Goal: Task Accomplishment & Management: Complete application form

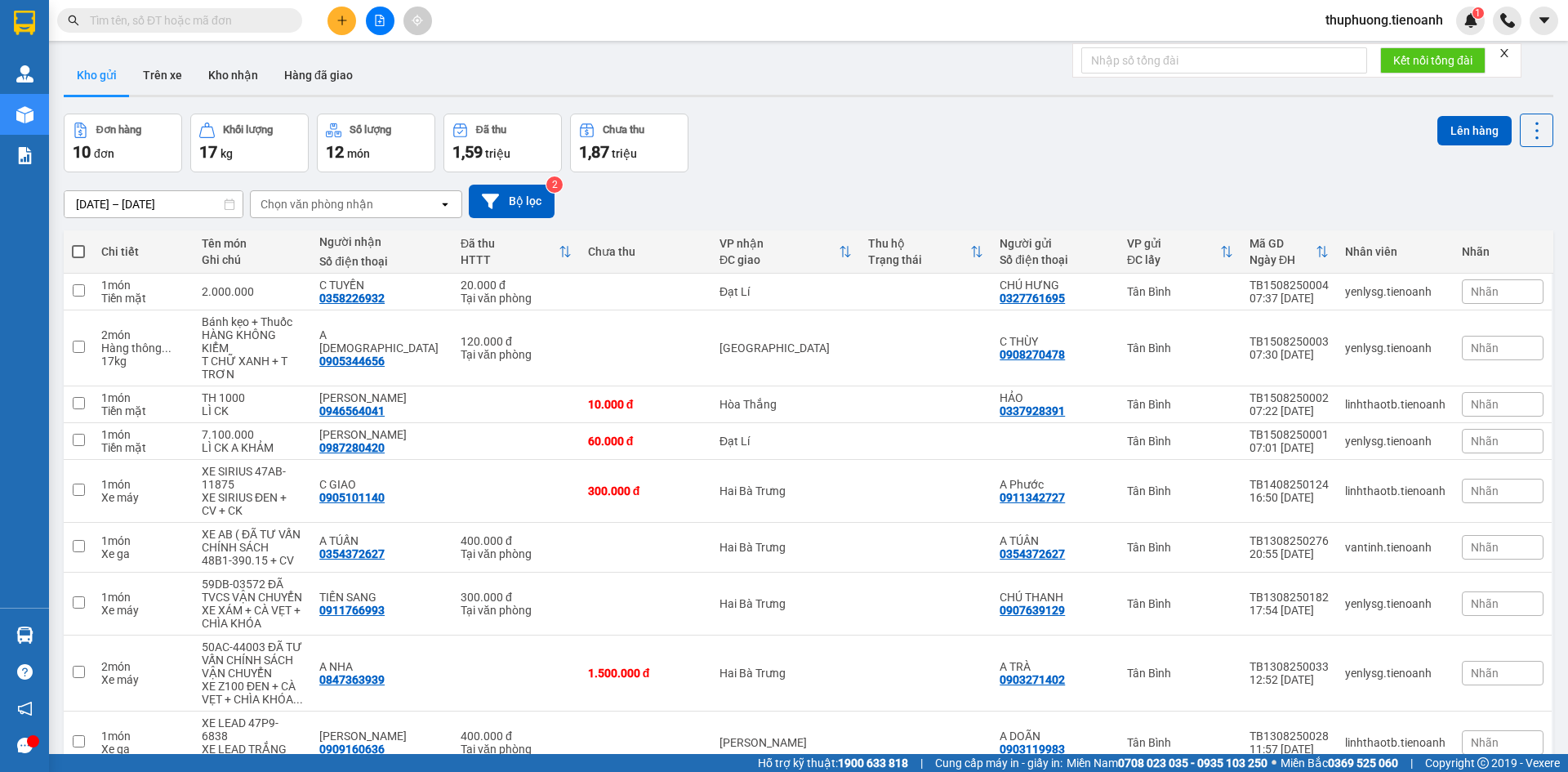
click at [185, 14] on input "text" at bounding box center [186, 20] width 193 height 18
paste input "0336342036"
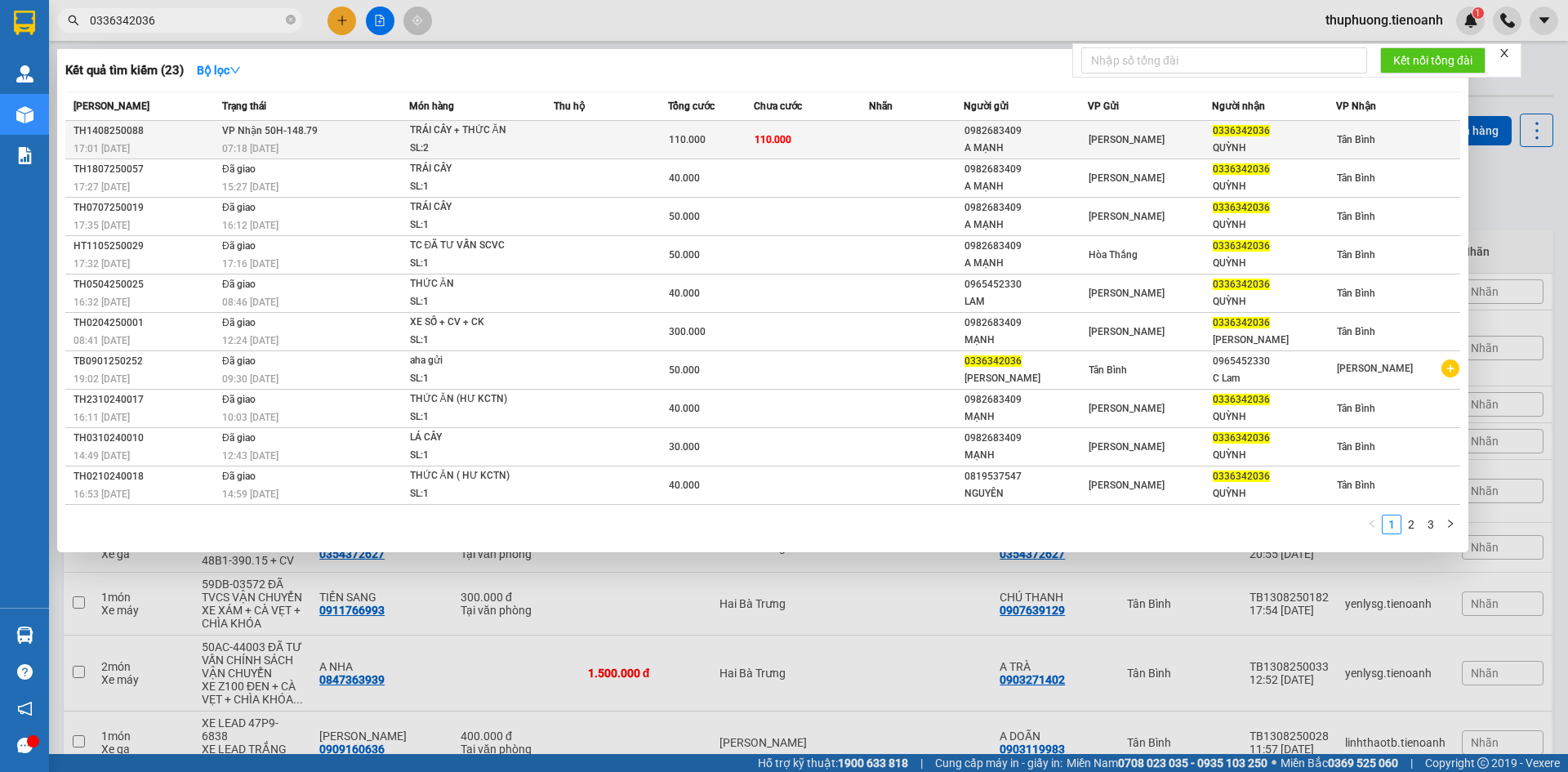
type input "0336342036"
click at [320, 124] on td "VP Nhận 50H-148.79 07:18 [DATE]" at bounding box center [313, 140] width 191 height 38
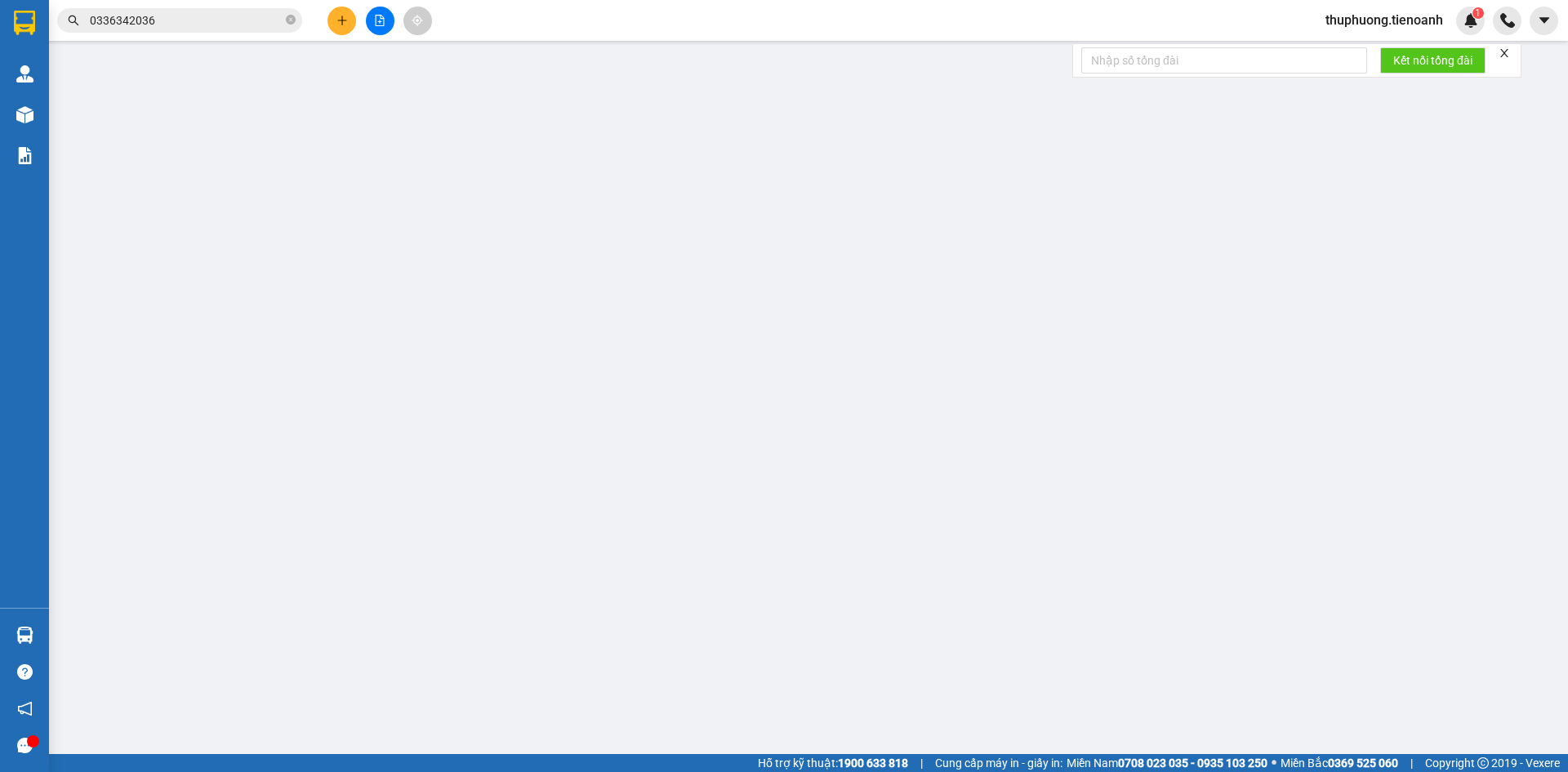
type input "0336342036"
type input "QUỲNH"
type input "0982683409"
type input "A MẠNH"
type input "110.000"
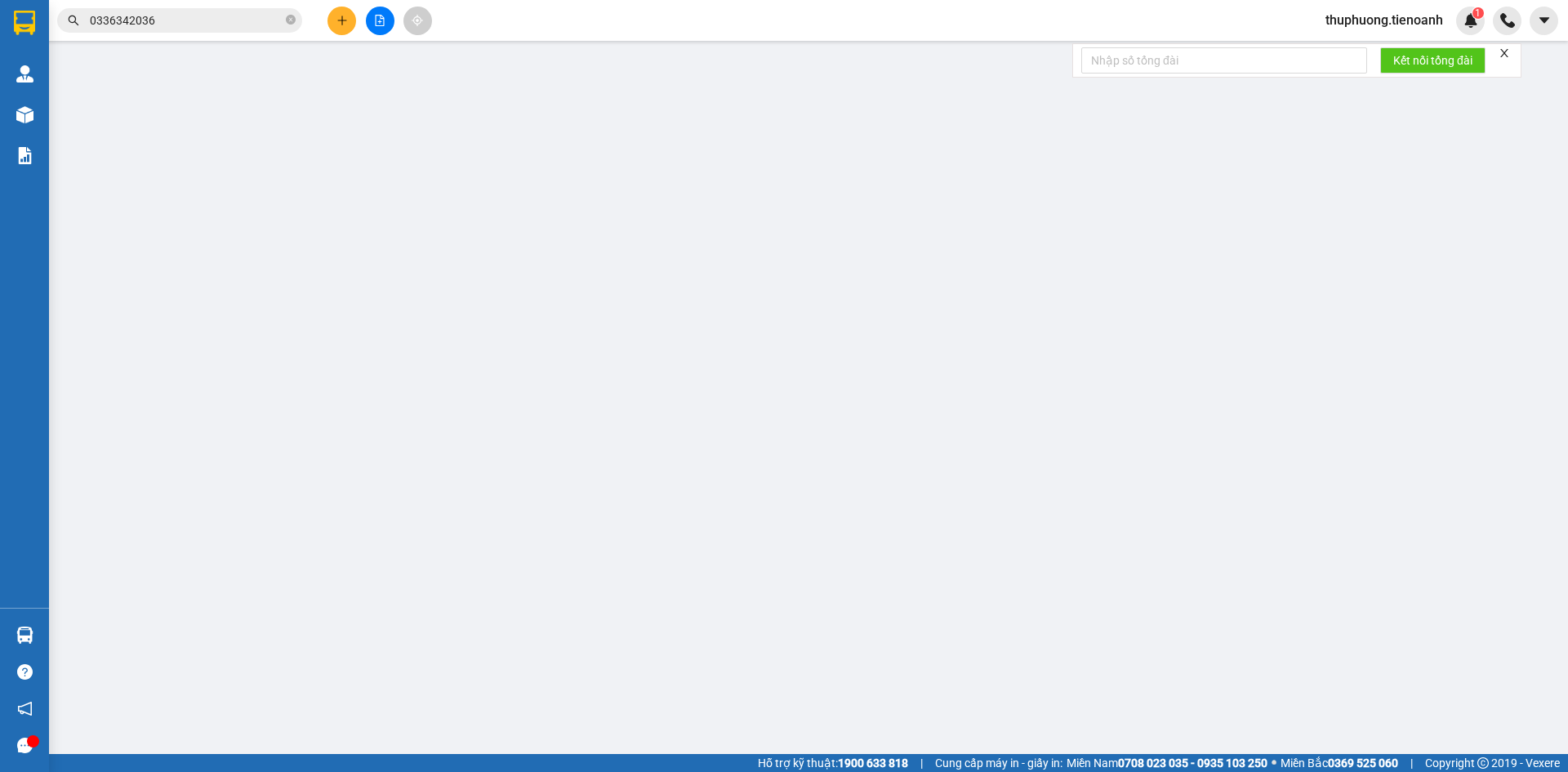
type input "110.000"
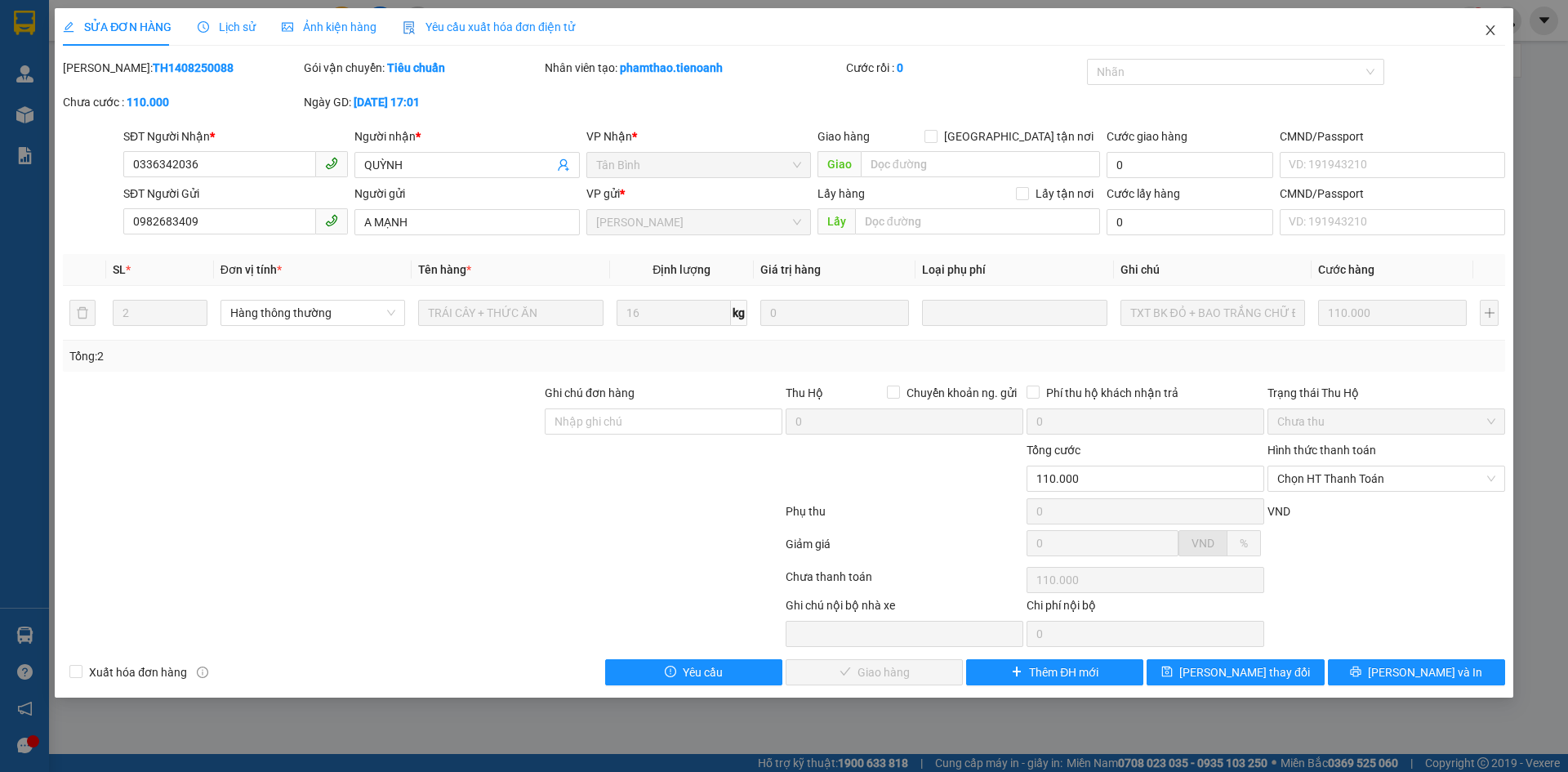
drag, startPoint x: 1487, startPoint y: 25, endPoint x: 395, endPoint y: 39, distance: 1092.1
click at [1488, 25] on icon "close" at bounding box center [1490, 30] width 13 height 13
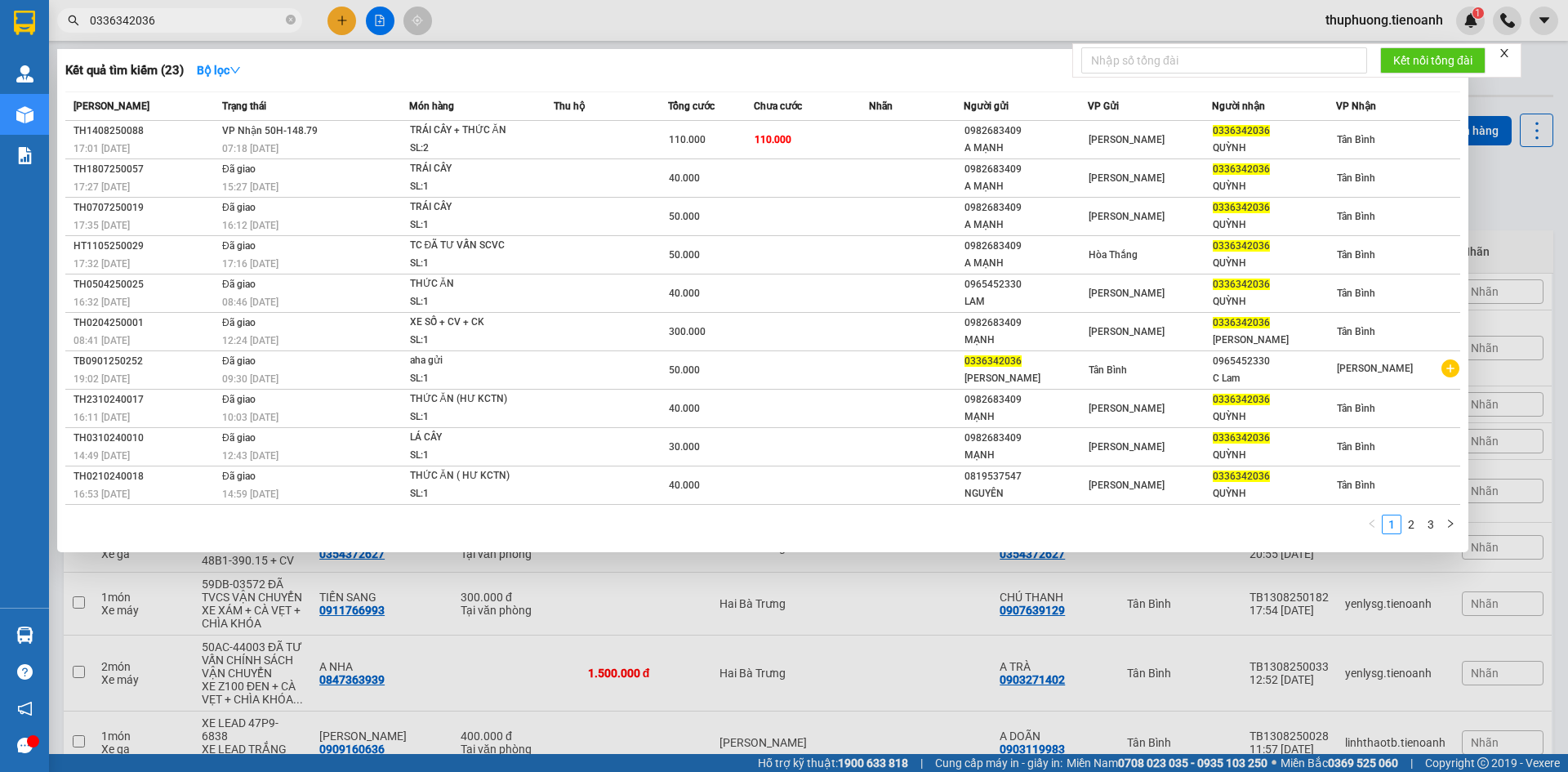
drag, startPoint x: 242, startPoint y: 18, endPoint x: 0, endPoint y: 63, distance: 246.1
click at [0, 63] on section "Kết quả tìm kiếm ( 23 ) Bộ lọc Mã ĐH Trạng thái Món hàng Thu hộ Tổng cước Chưa …" at bounding box center [784, 386] width 1568 height 772
paste input "973958547"
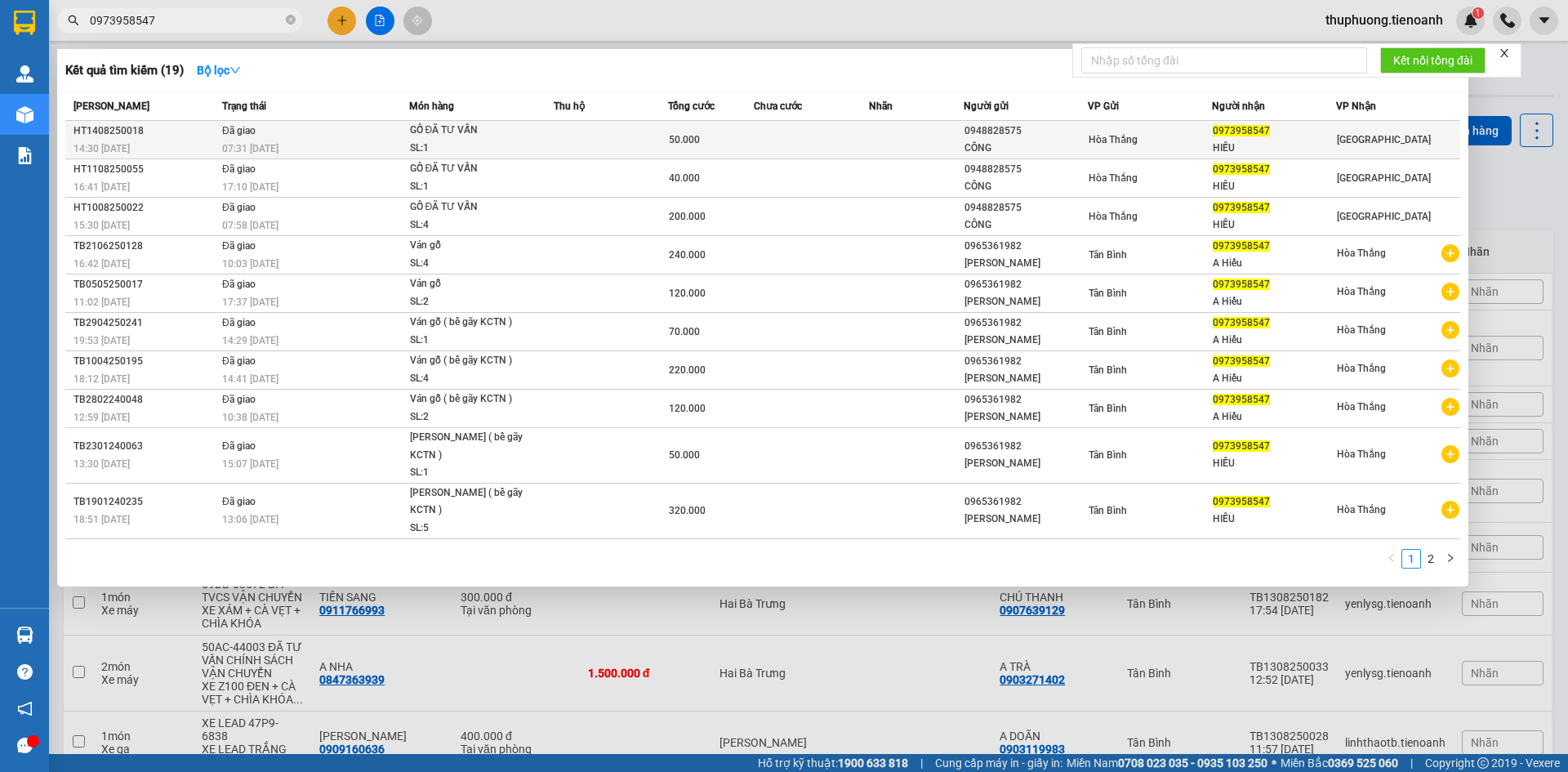
type input "0973958547"
click at [457, 146] on div "SL: 1" at bounding box center [471, 148] width 123 height 18
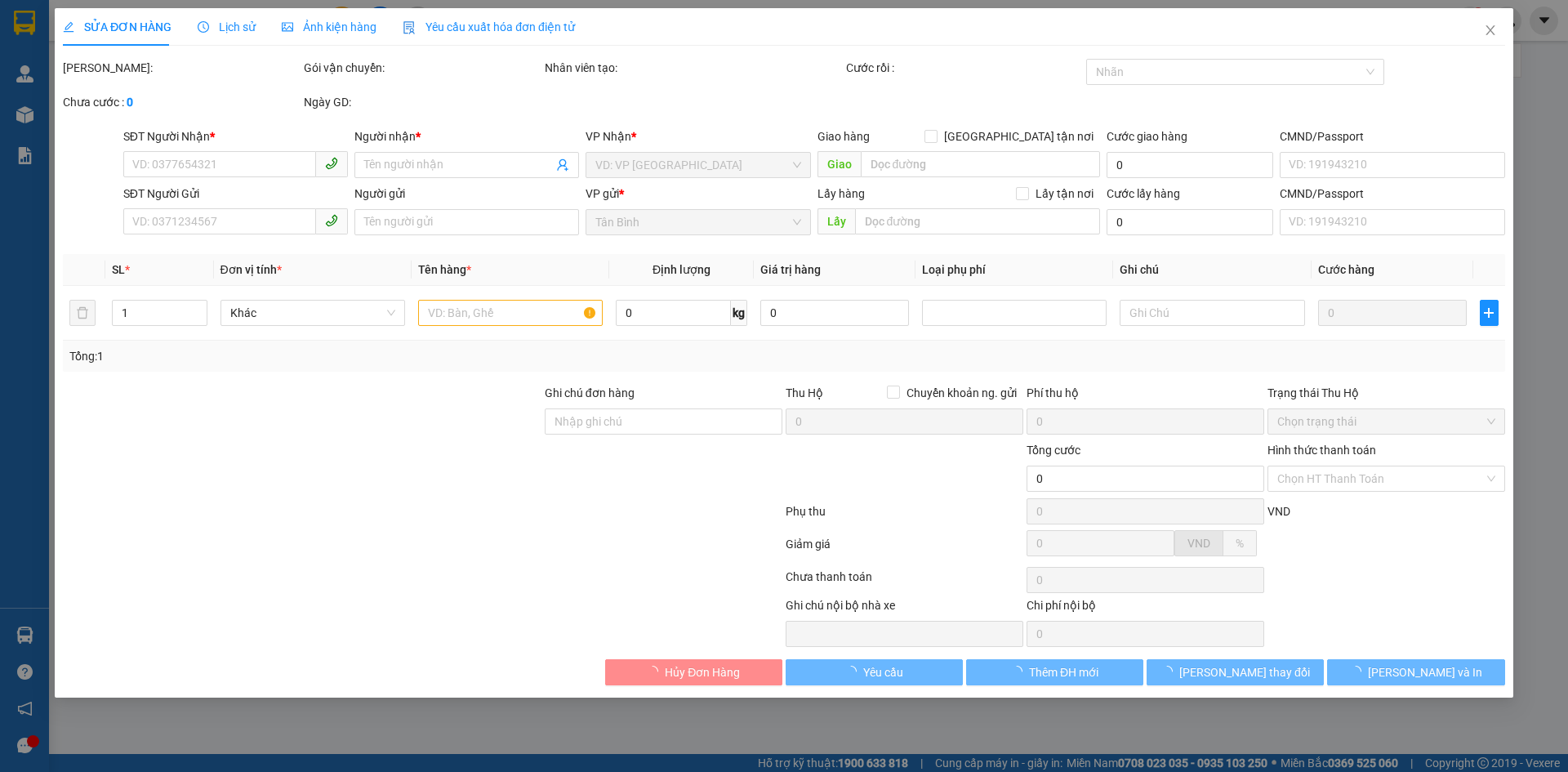
type input "0973958547"
type input "HIẾU"
type input "0948828575"
type input "CÔNG"
type input "50.000"
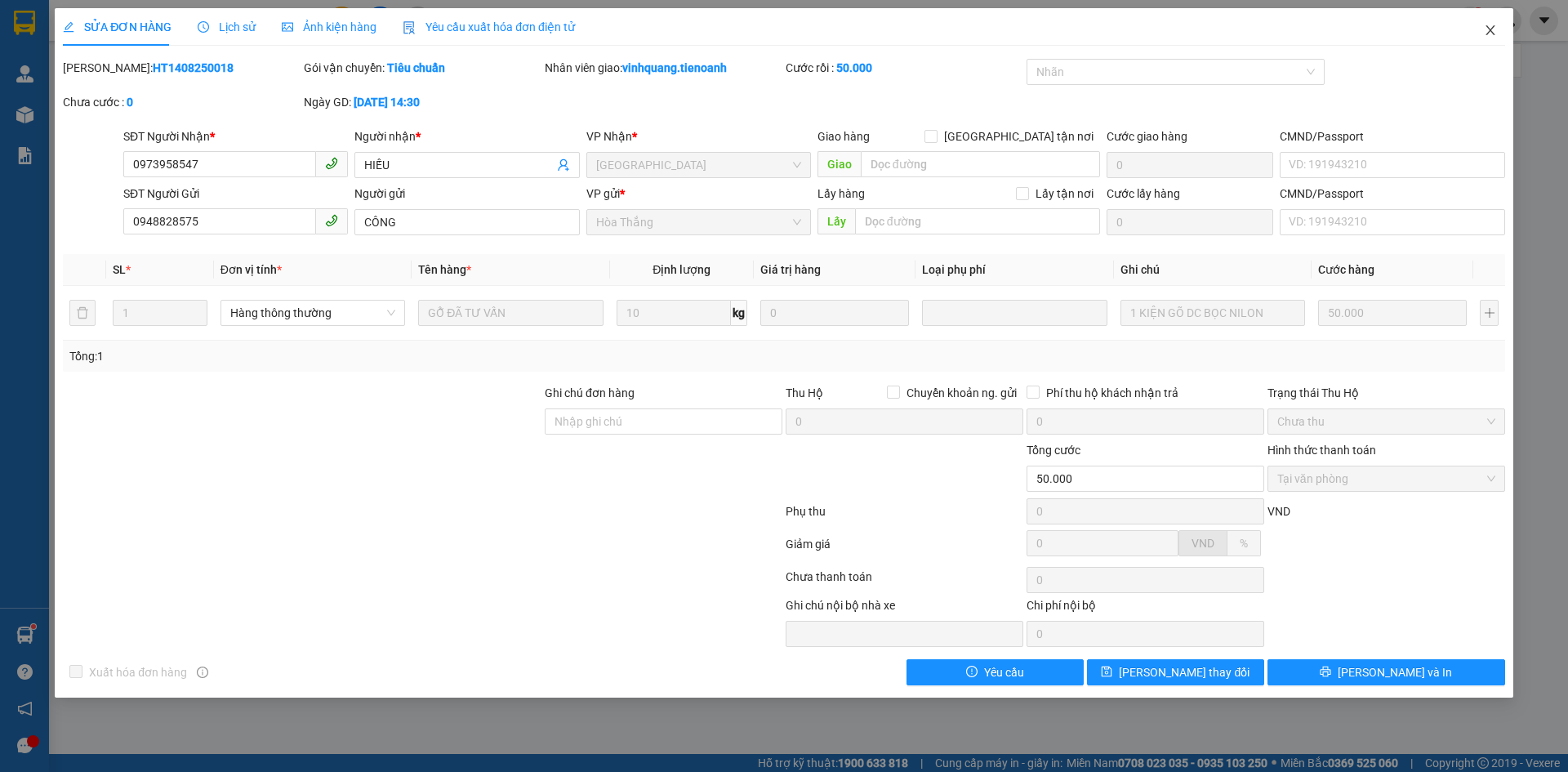
click at [1495, 24] on span "Close" at bounding box center [1491, 31] width 46 height 46
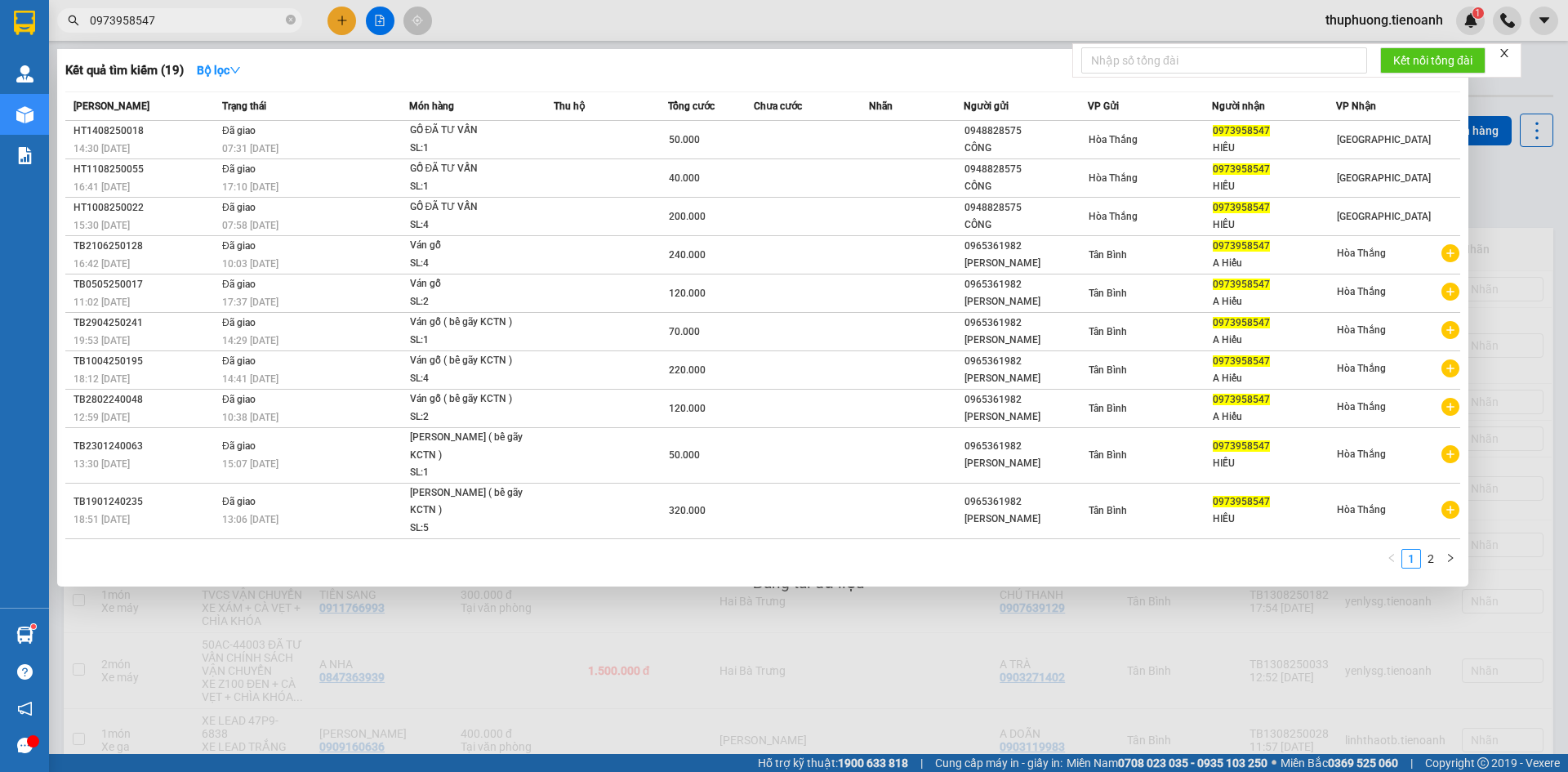
click at [174, 22] on input "0973958547" at bounding box center [186, 20] width 193 height 18
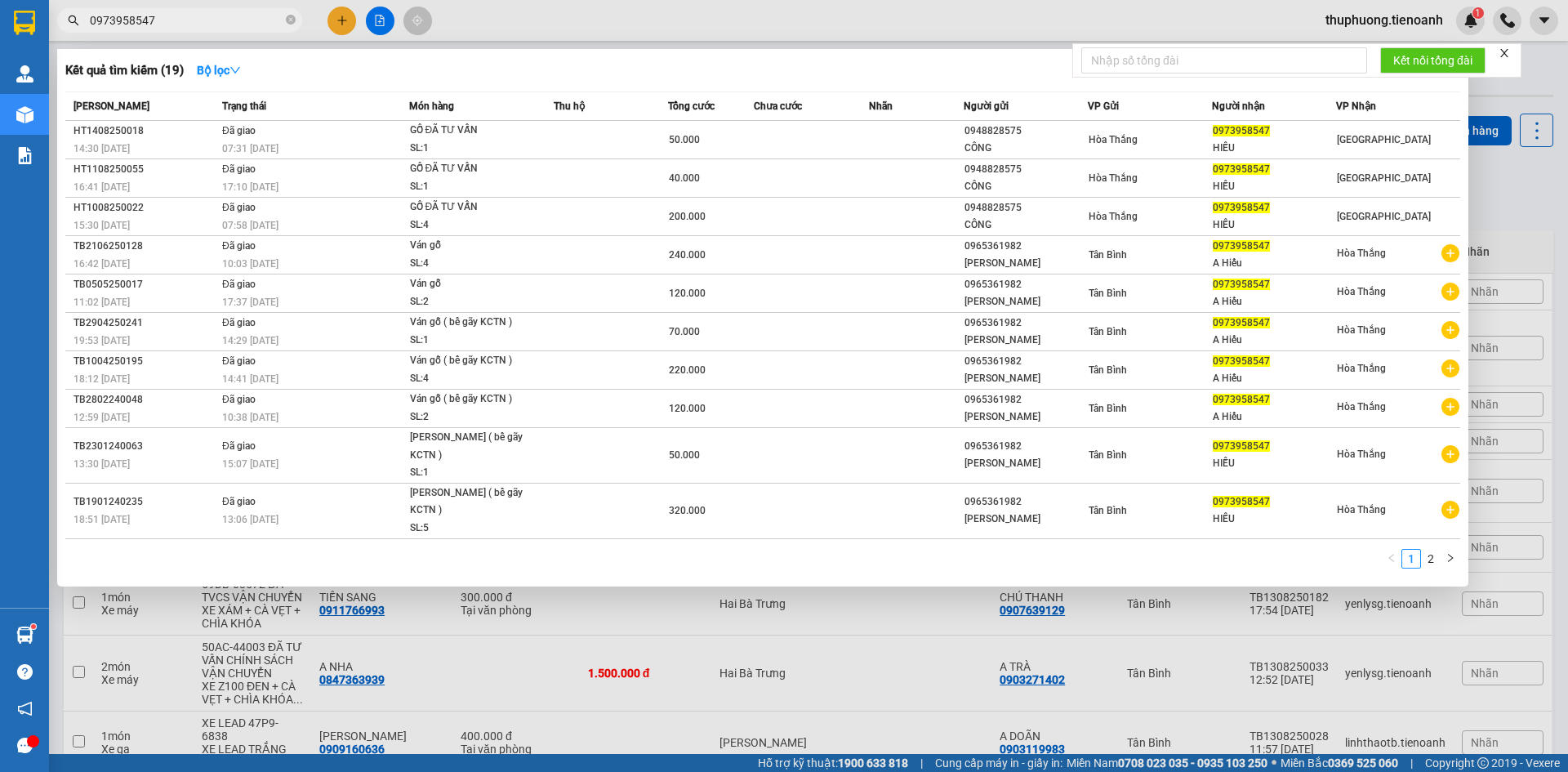
click at [174, 22] on input "0973958547" at bounding box center [186, 20] width 193 height 18
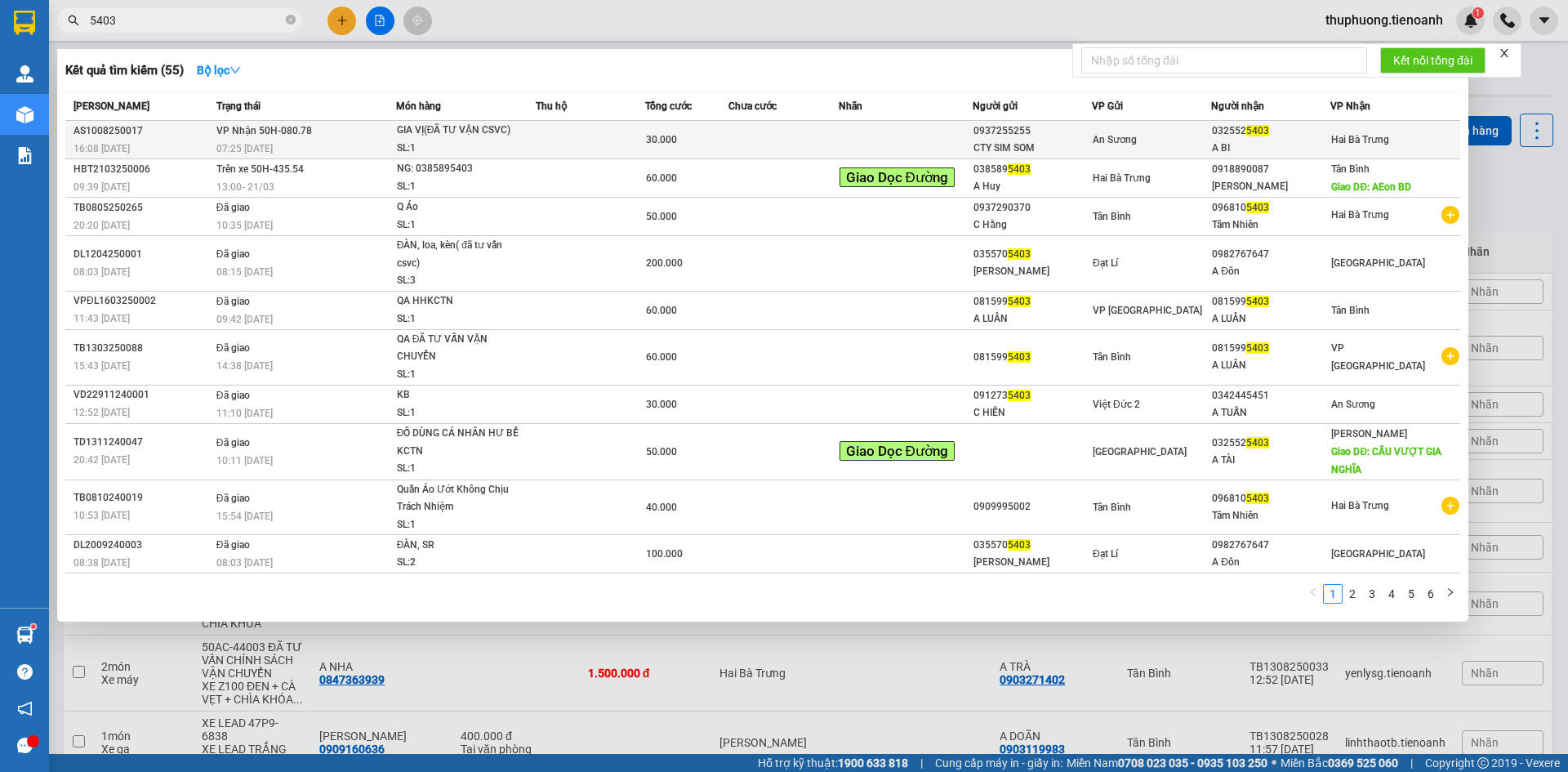
type input "5403"
click at [567, 131] on td at bounding box center [591, 140] width 111 height 38
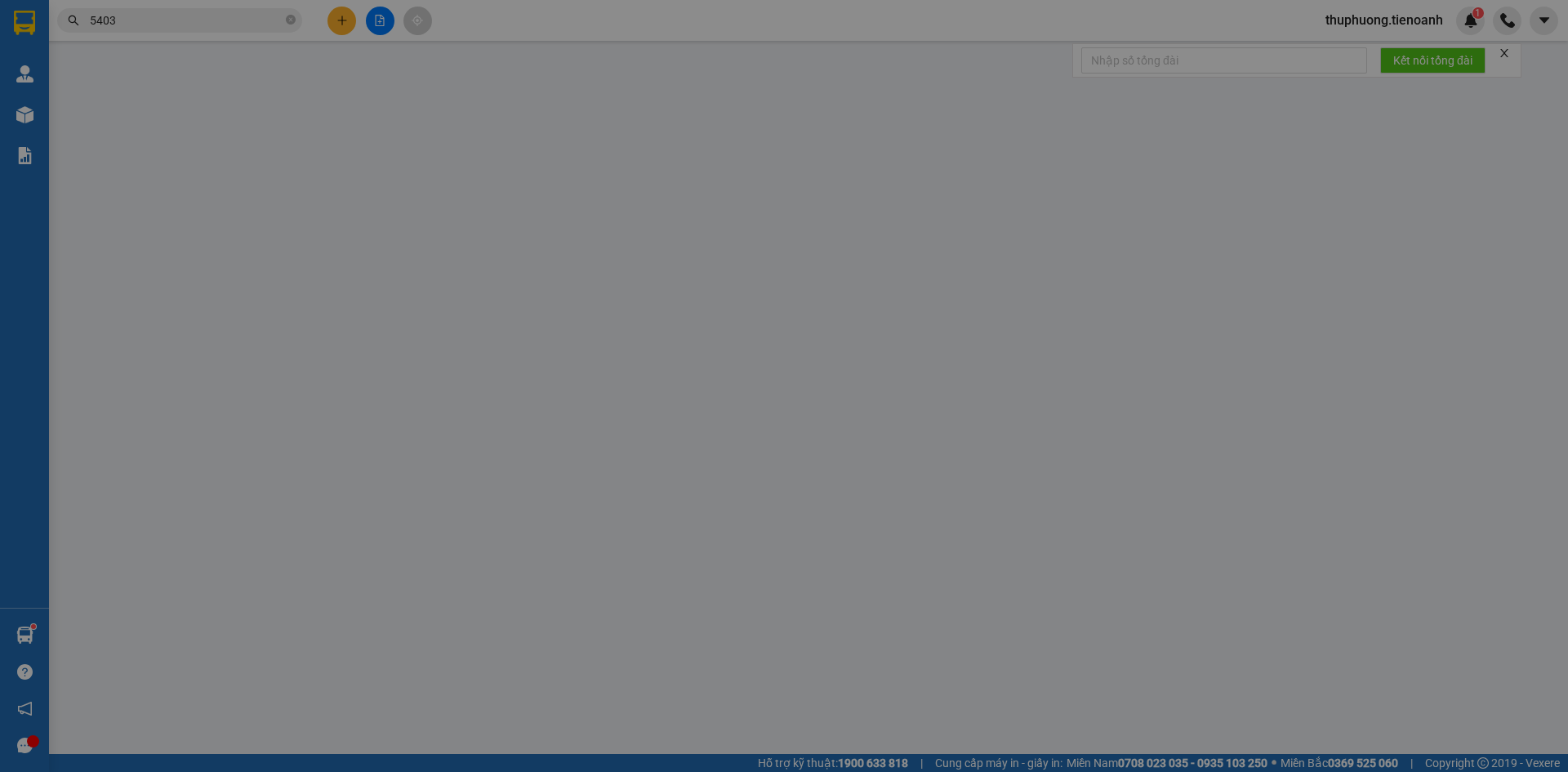
type input "0325525403"
type input "A BI"
type input "0937255255"
type input "CTY SIM SOM"
type input "30.000"
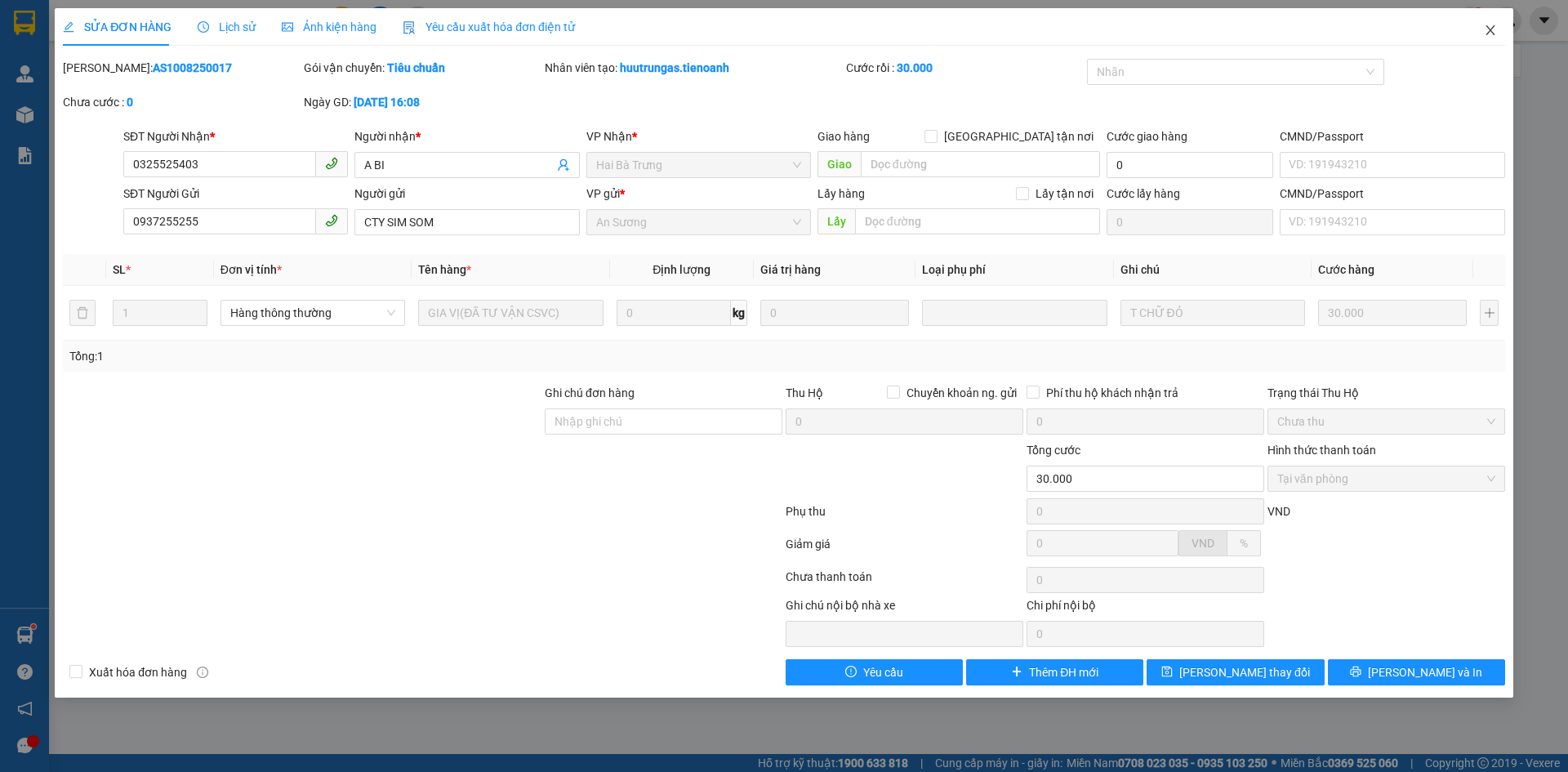
click at [1492, 31] on icon "close" at bounding box center [1490, 30] width 13 height 13
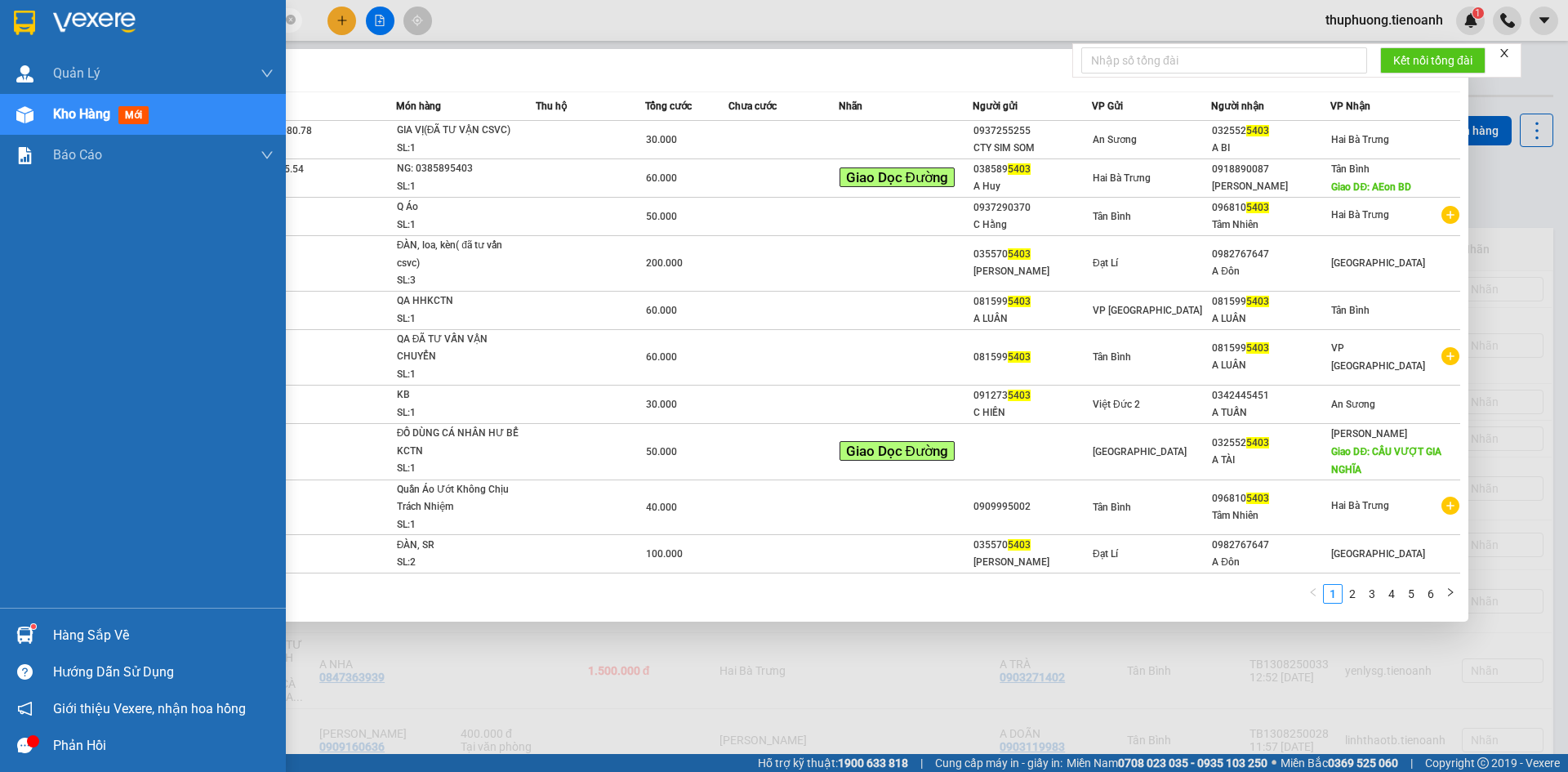
drag, startPoint x: 163, startPoint y: 20, endPoint x: 0, endPoint y: 20, distance: 163.0
click at [0, 20] on section "Kết quả tìm kiếm ( 55 ) Bộ lọc Mã ĐH Trạng thái Món hàng Thu hộ Tổng cước Chưa …" at bounding box center [784, 386] width 1568 height 772
paste input "0908493749"
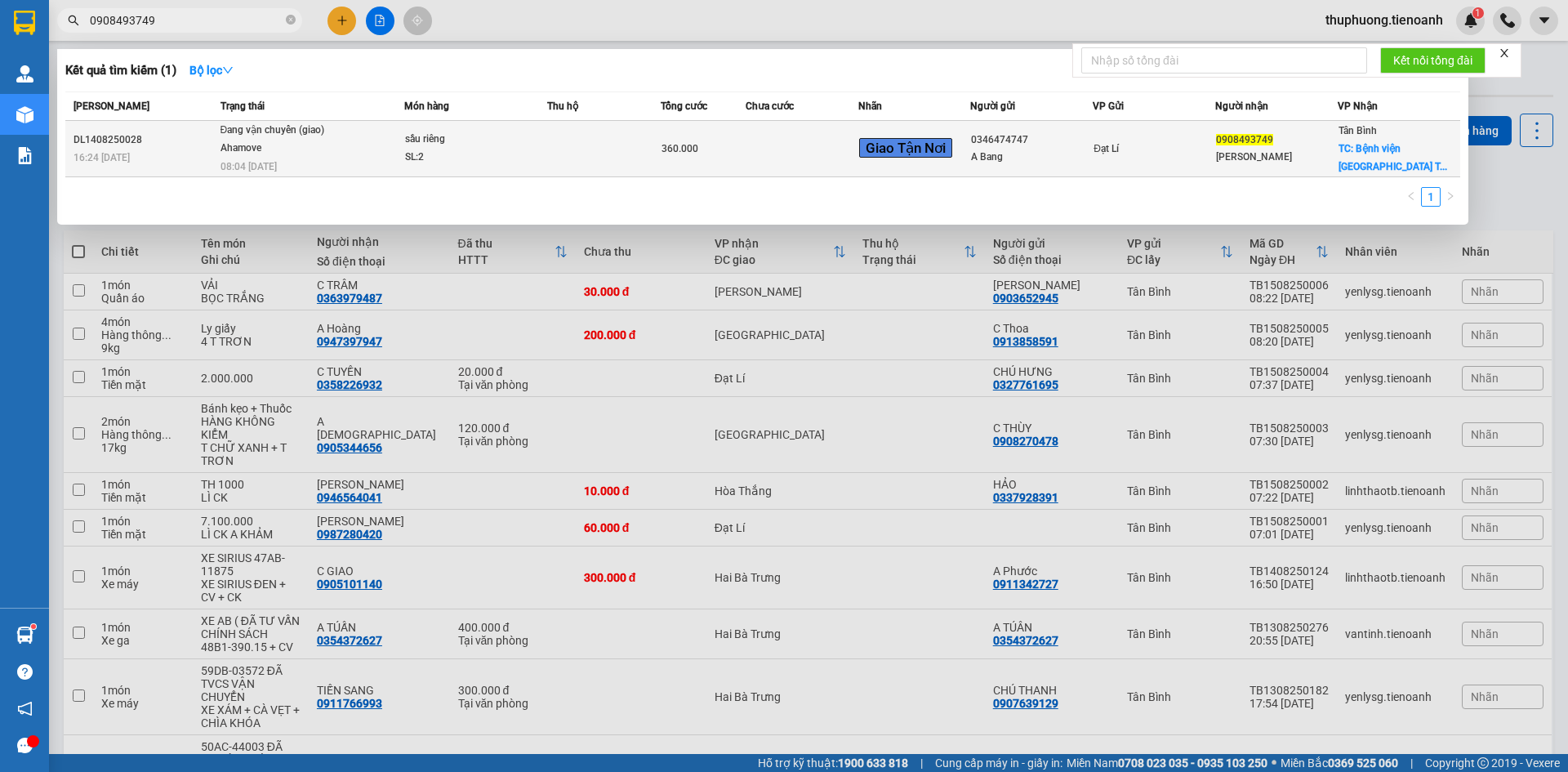
type input "0908493749"
click at [1404, 153] on span "TC: Bệnh viện Đại học Y Dược T..." at bounding box center [1393, 157] width 109 height 30
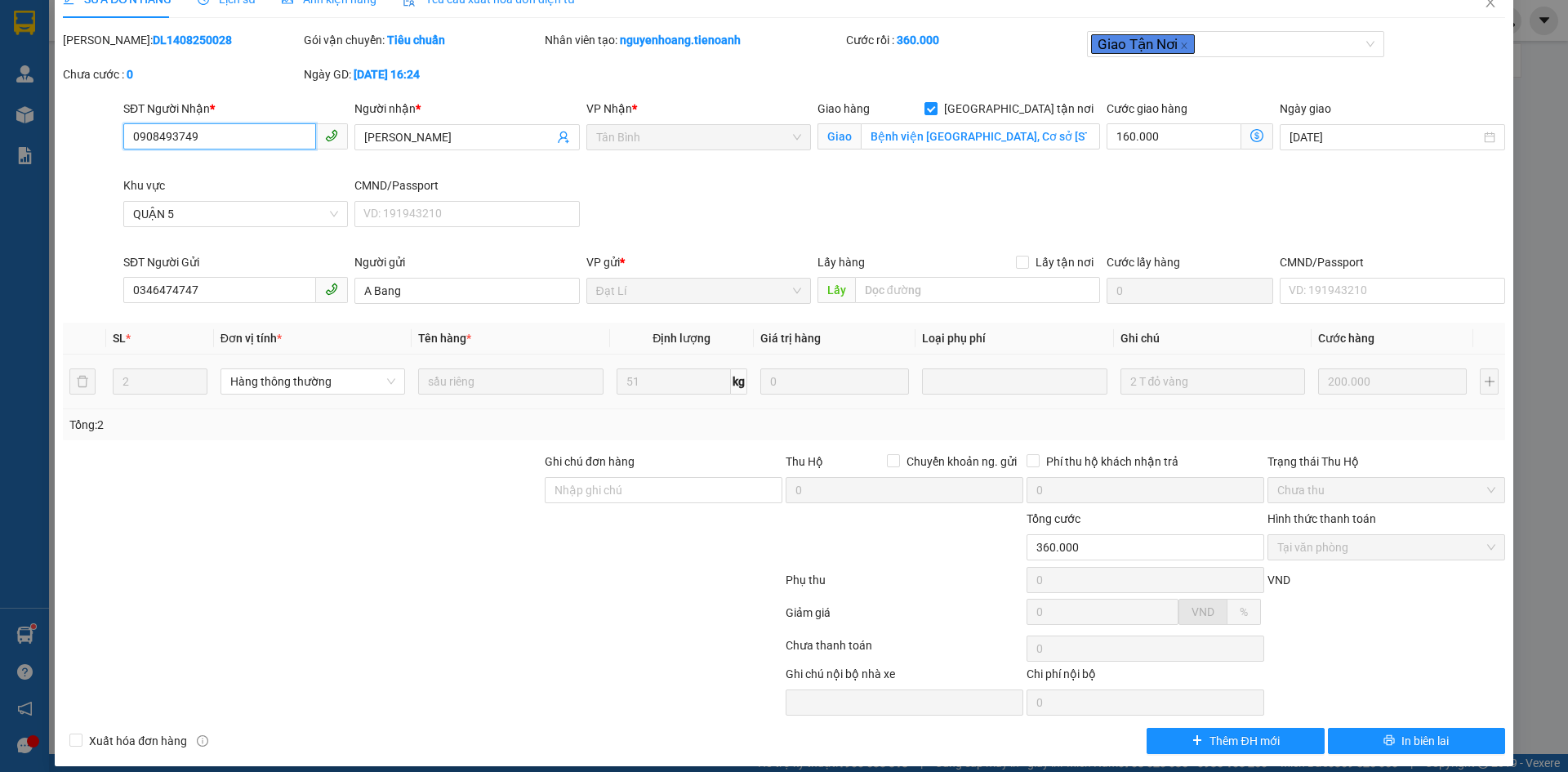
scroll to position [42, 0]
